Goal: Check status: Check status

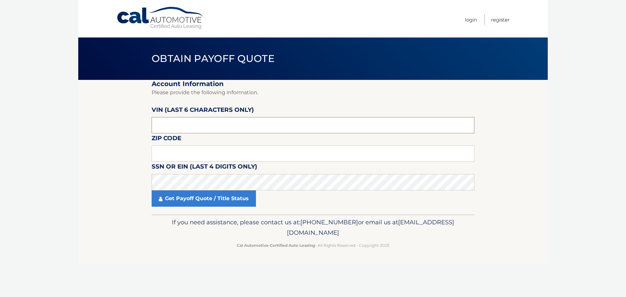
click at [211, 125] on input "text" at bounding box center [313, 125] width 323 height 16
type input "007897"
click at [171, 154] on input "text" at bounding box center [313, 153] width 323 height 16
type input "11753"
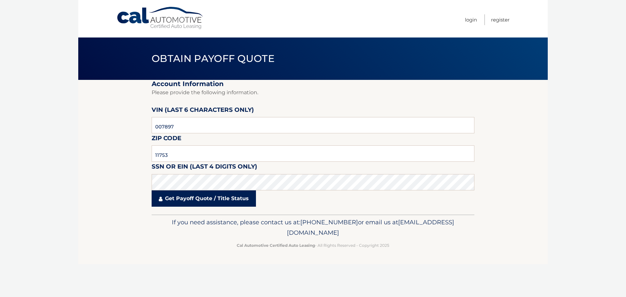
click at [200, 197] on link "Get Payoff Quote / Title Status" at bounding box center [204, 198] width 104 height 16
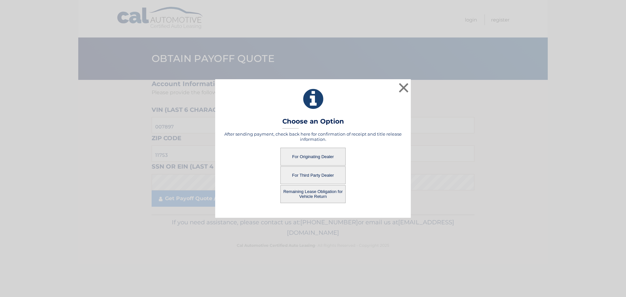
click at [308, 156] on button "For Originating Dealer" at bounding box center [312, 157] width 65 height 18
click at [315, 153] on button "For Originating Dealer" at bounding box center [312, 157] width 65 height 18
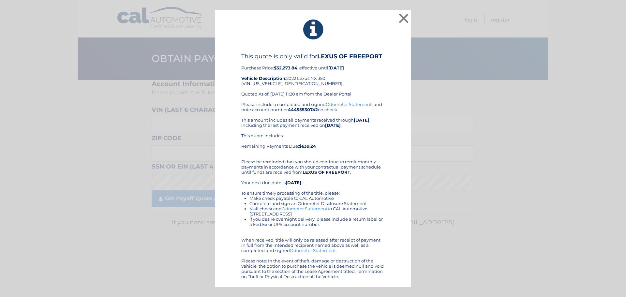
drag, startPoint x: 240, startPoint y: 56, endPoint x: 393, endPoint y: 287, distance: 276.5
click at [393, 287] on div "× This quote is only valid for LEXUS OF FREEPORT Purchase Price: $32,273.84 , e…" at bounding box center [313, 149] width 196 height 278
drag, startPoint x: 384, startPoint y: 58, endPoint x: 350, endPoint y: 284, distance: 228.8
click at [350, 284] on div "× This quote is only valid for LEXUS OF FREEPORT Purchase Price: $32,273.84 , e…" at bounding box center [313, 149] width 196 height 278
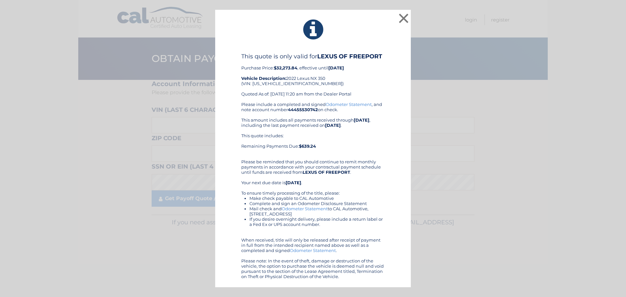
click at [350, 283] on div "× This quote is only valid for LEXUS OF FREEPORT Purchase Price: $32,273.84 , e…" at bounding box center [313, 149] width 196 height 278
drag, startPoint x: 345, startPoint y: 278, endPoint x: 241, endPoint y: 55, distance: 246.1
click at [241, 55] on div "This quote is only valid for LEXUS OF FREEPORT Purchase Price: $32,273.84 , eff…" at bounding box center [312, 166] width 179 height 226
click at [288, 109] on div "Please include a completed and signed Odometer Statement , and note account num…" at bounding box center [312, 190] width 143 height 177
